Goal: Information Seeking & Learning: Learn about a topic

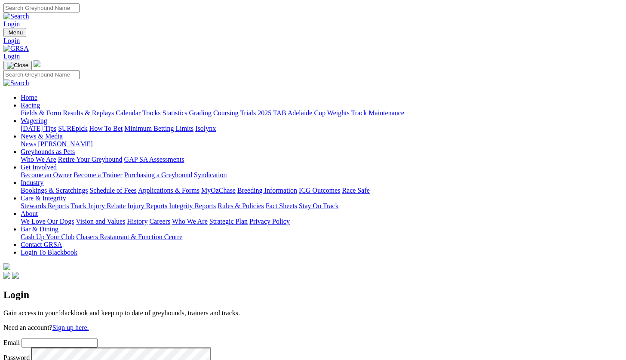
click at [69, 202] on link "Stewards Reports" at bounding box center [45, 205] width 48 height 7
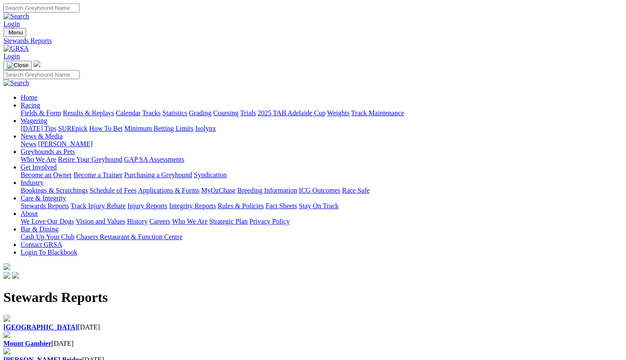
click at [40, 102] on link "Racing" at bounding box center [30, 105] width 19 height 7
click at [350, 109] on link "Weights" at bounding box center [338, 112] width 22 height 7
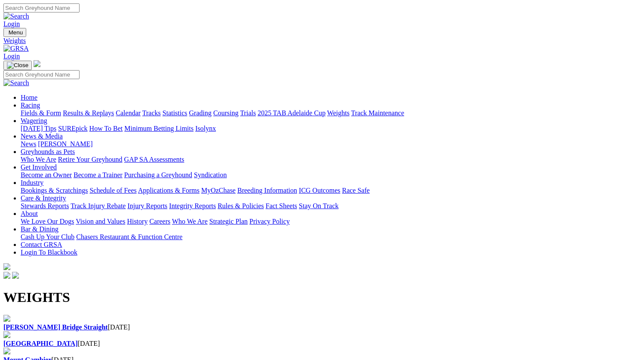
click at [63, 133] on link "News & Media" at bounding box center [42, 136] width 42 height 7
click at [36, 140] on link "News" at bounding box center [28, 143] width 15 height 7
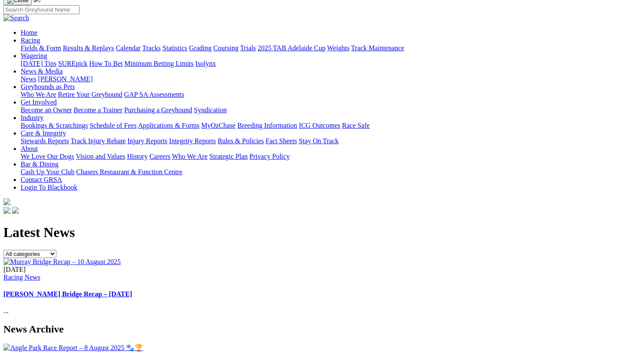
scroll to position [215, 0]
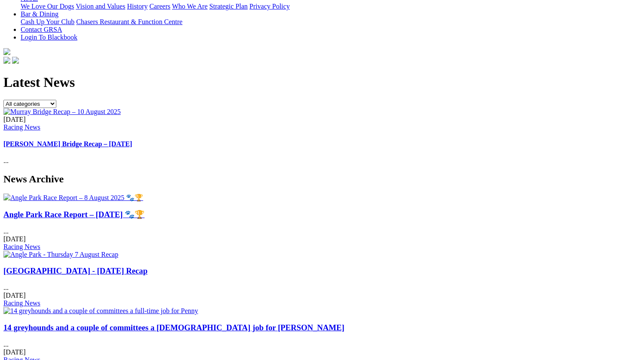
click at [284, 323] on link "14 greyhounds and a couple of committees a [DEMOGRAPHIC_DATA] job for [PERSON_N…" at bounding box center [173, 327] width 341 height 9
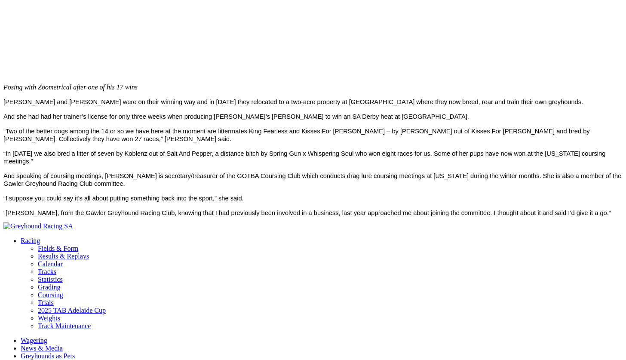
scroll to position [817, 0]
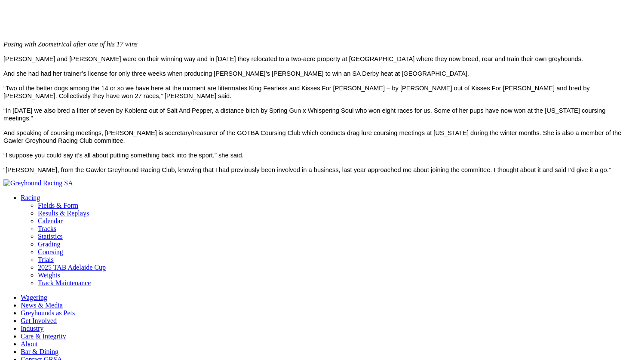
click at [157, 131] on span "And speaking of coursing meetings, [PERSON_NAME] is secretary/treasurer of the …" at bounding box center [312, 137] width 618 height 15
click at [472, 185] on body "Login Menu 14 greyhounds and a couple of committees a [DEMOGRAPHIC_DATA] job fo…" at bounding box center [313, 129] width 620 height 1886
